Goal: Check status: Check status

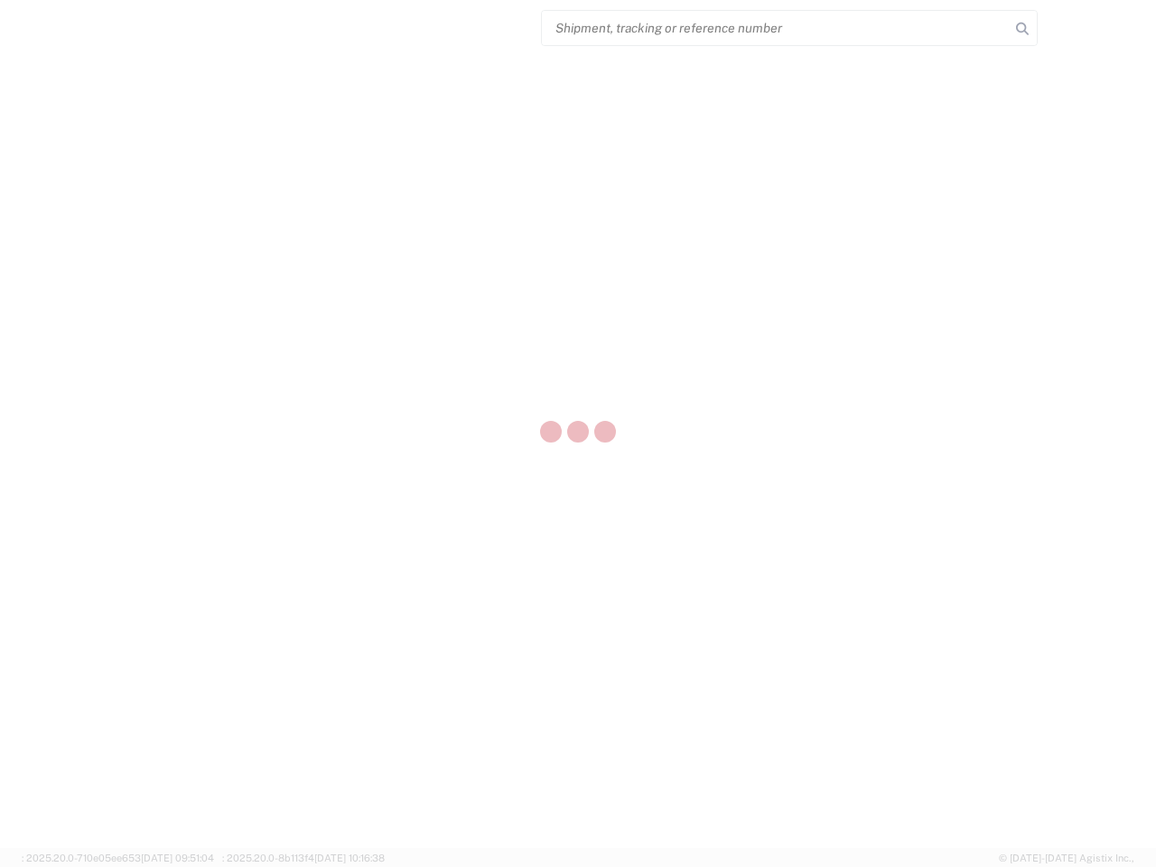
select select "US"
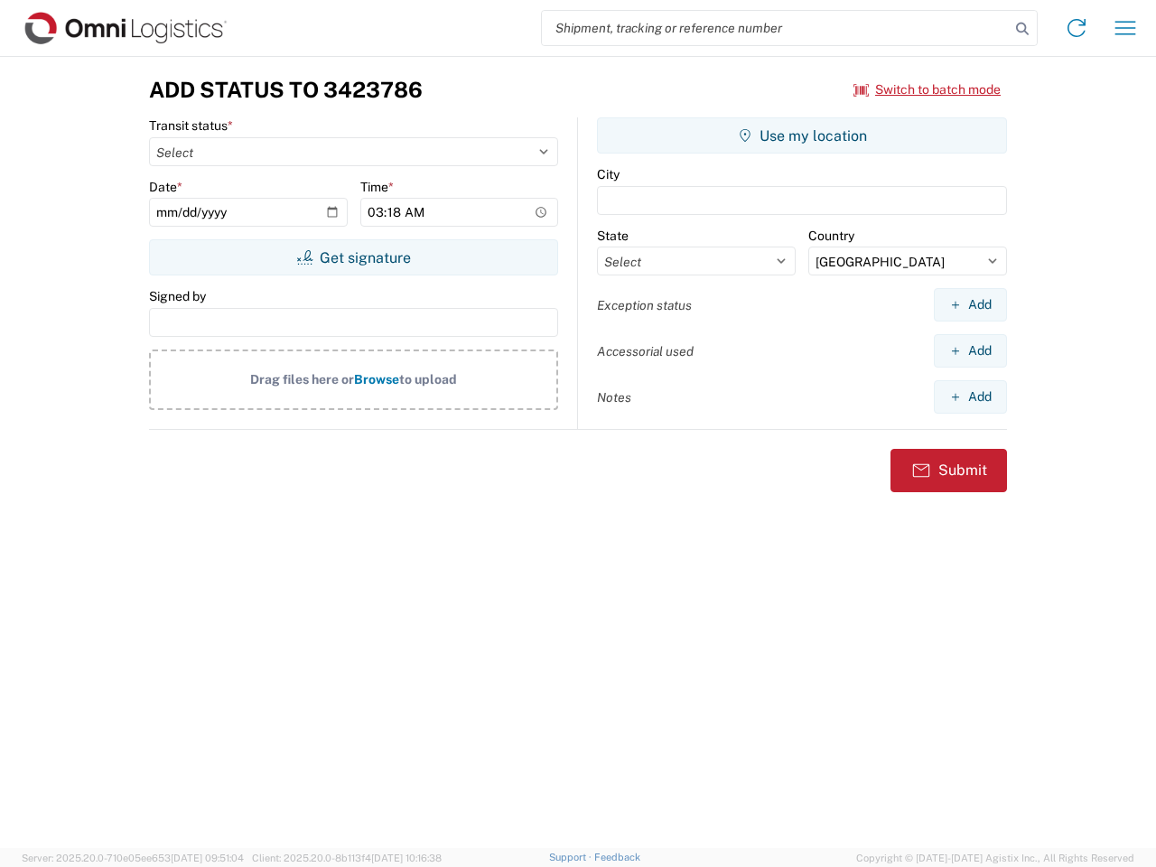
click at [776, 28] on input "search" at bounding box center [776, 28] width 468 height 34
click at [1023, 29] on icon at bounding box center [1022, 28] width 25 height 25
click at [1077, 28] on icon at bounding box center [1076, 28] width 29 height 29
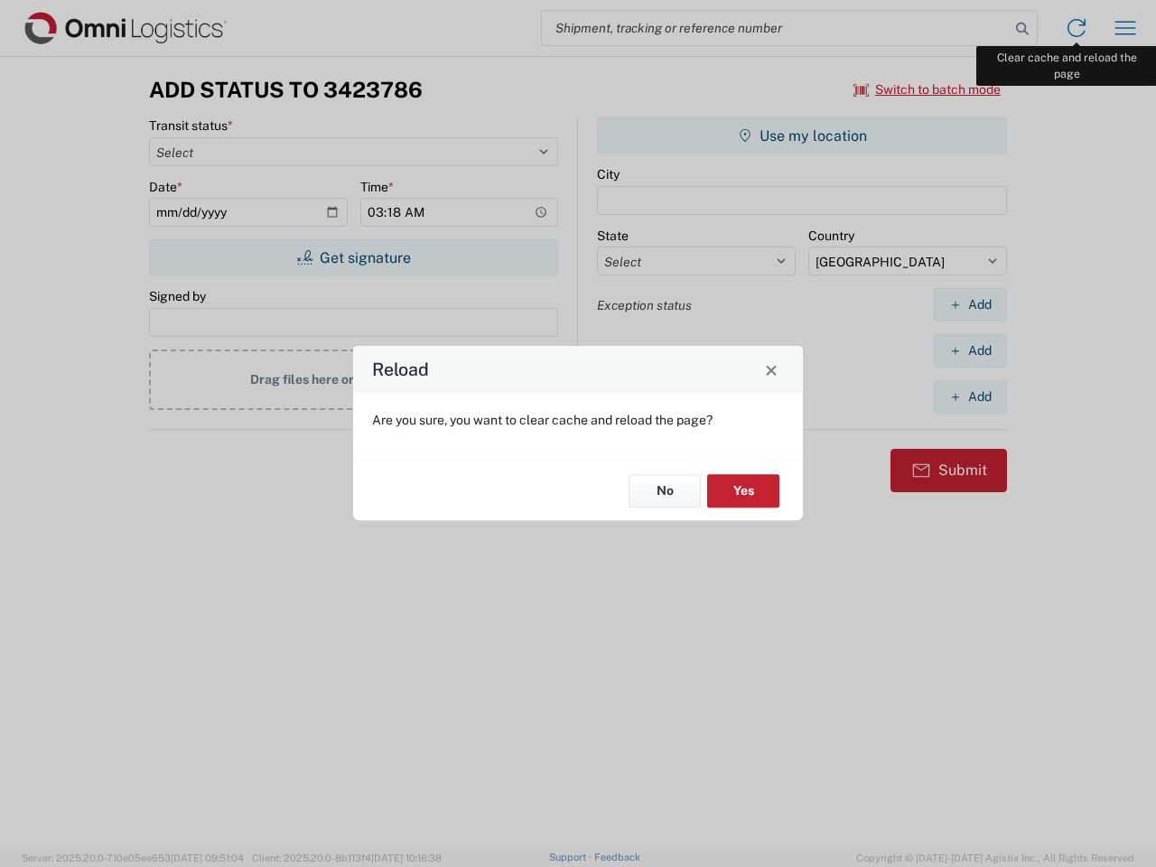
click at [1126, 28] on div "Reload Are you sure, you want to clear cache and reload the page? No Yes" at bounding box center [578, 433] width 1156 height 867
click at [928, 89] on div "Reload Are you sure, you want to clear cache and reload the page? No Yes" at bounding box center [578, 433] width 1156 height 867
click at [353, 257] on div "Reload Are you sure, you want to clear cache and reload the page? No Yes" at bounding box center [578, 433] width 1156 height 867
click at [802, 136] on div "Reload Are you sure, you want to clear cache and reload the page? No Yes" at bounding box center [578, 433] width 1156 height 867
click at [970, 304] on div "Reload Are you sure, you want to clear cache and reload the page? No Yes" at bounding box center [578, 433] width 1156 height 867
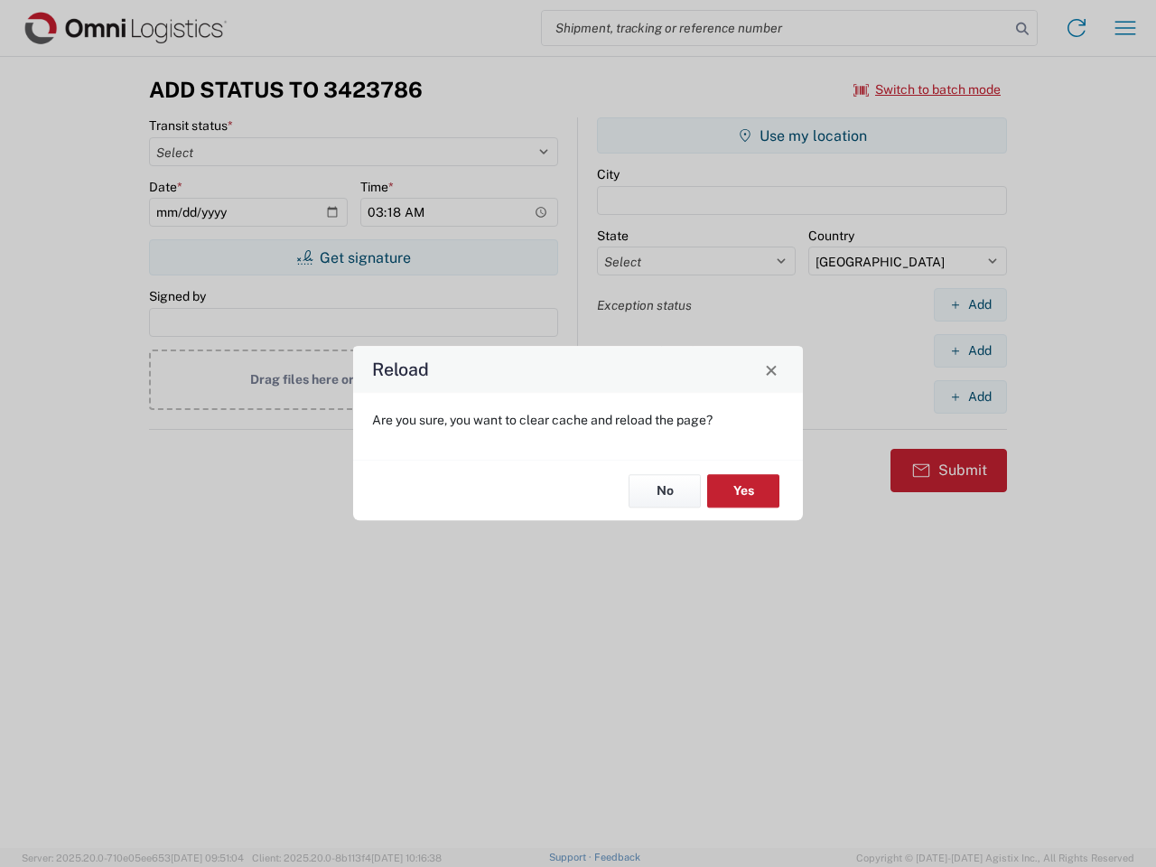
click at [970, 351] on div "Reload Are you sure, you want to clear cache and reload the page? No Yes" at bounding box center [578, 433] width 1156 height 867
click at [970, 397] on div "Reload Are you sure, you want to clear cache and reload the page? No Yes" at bounding box center [578, 433] width 1156 height 867
